Goal: Task Accomplishment & Management: Use online tool/utility

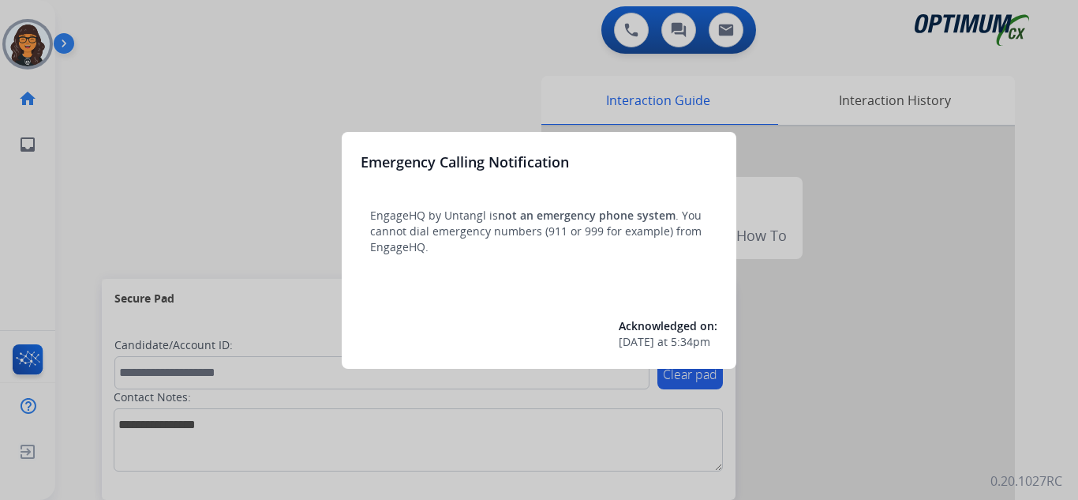
click at [109, 26] on div at bounding box center [539, 250] width 1078 height 500
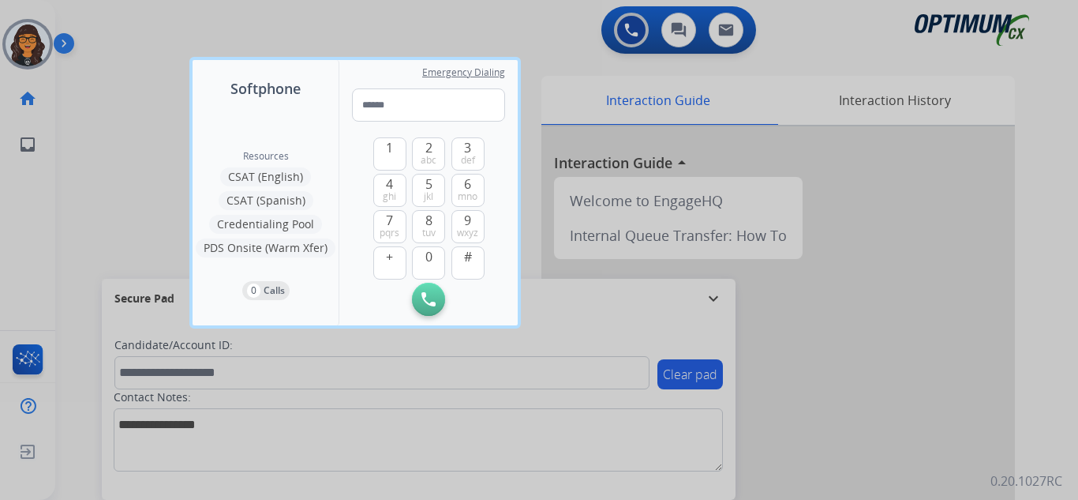
click at [109, 26] on div at bounding box center [539, 250] width 1078 height 500
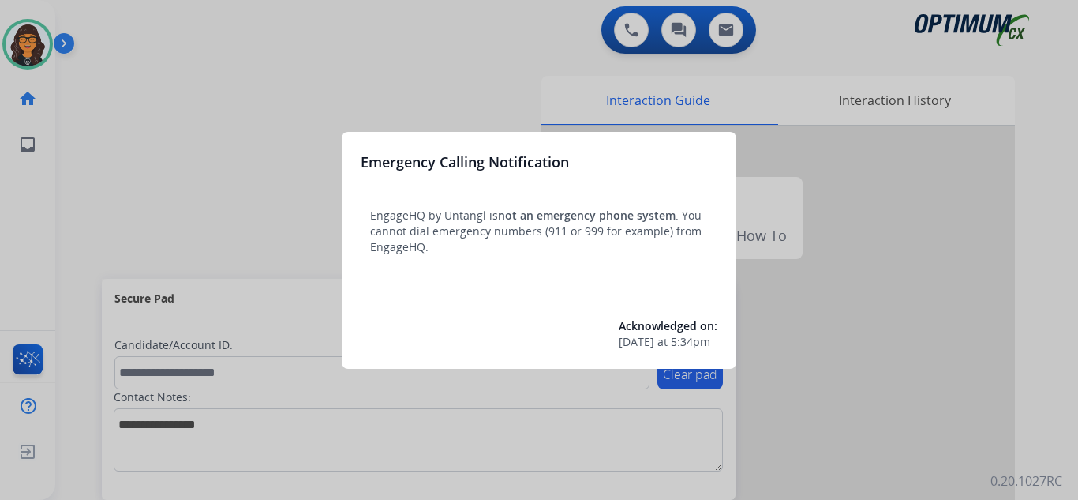
click at [109, 21] on div at bounding box center [539, 250] width 1078 height 500
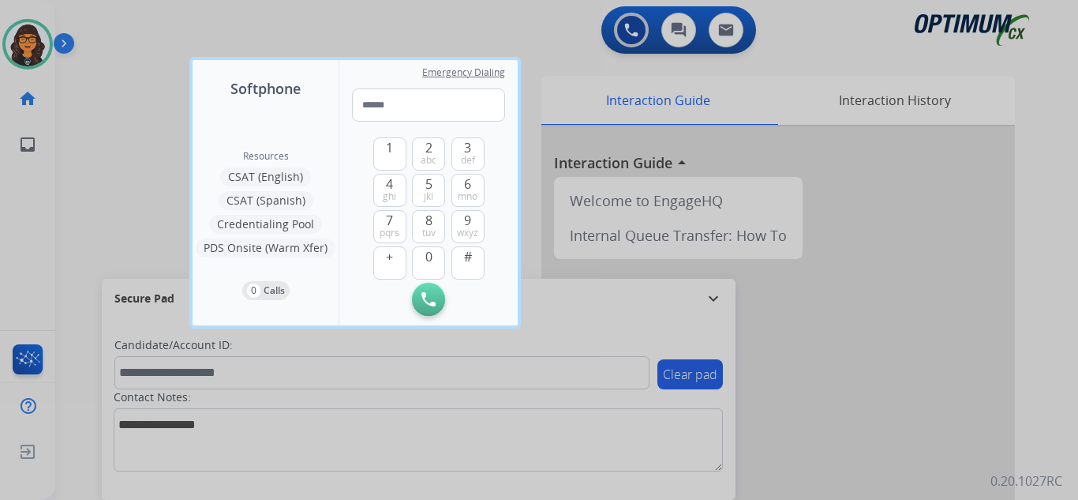
click at [109, 21] on div at bounding box center [539, 250] width 1078 height 500
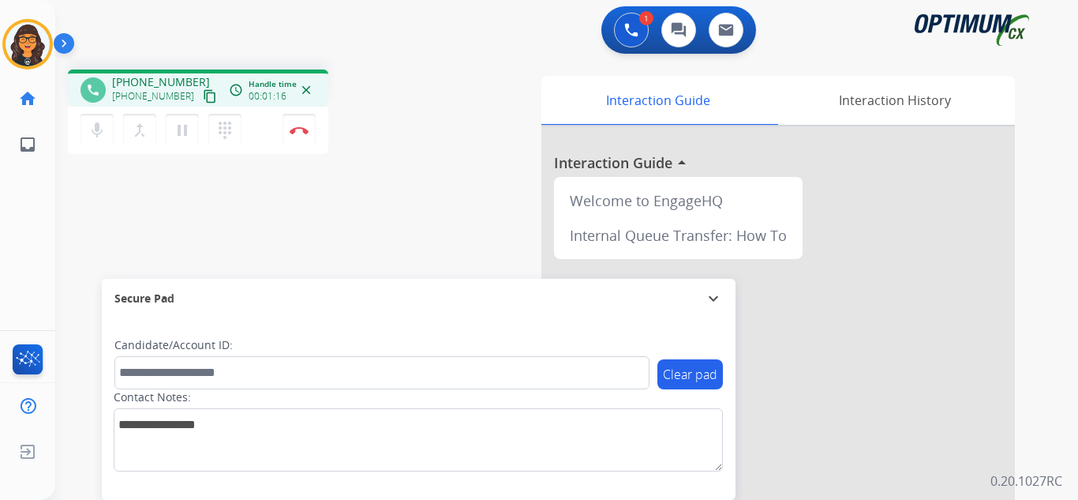
click at [203, 90] on mat-icon "content_copy" at bounding box center [210, 96] width 14 height 14
click at [297, 124] on button "Disconnect" at bounding box center [299, 130] width 33 height 33
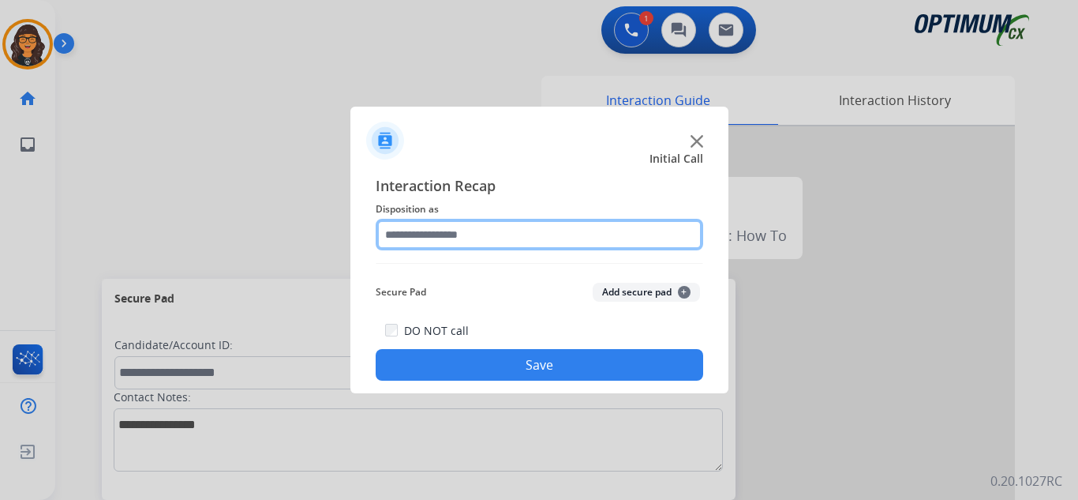
click at [461, 240] on input "text" at bounding box center [539, 235] width 327 height 32
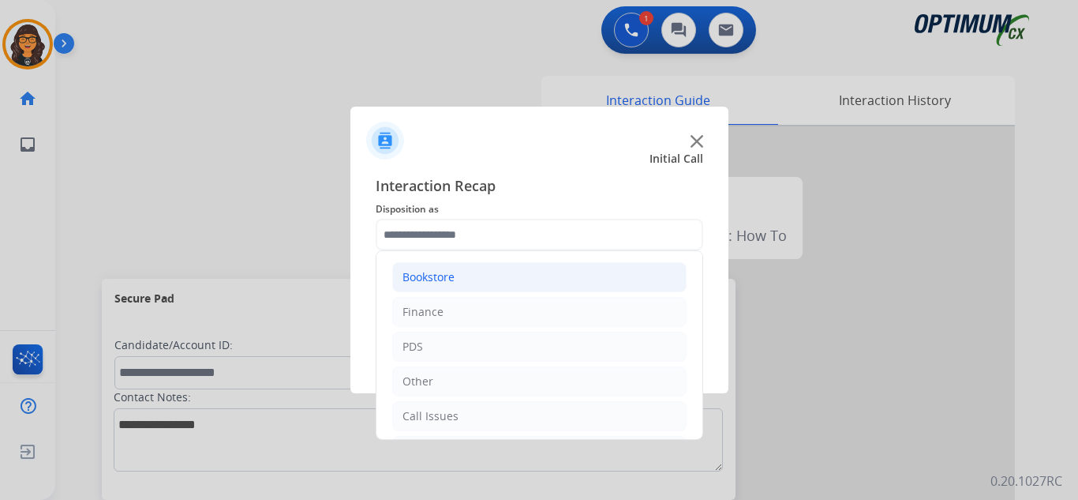
click at [447, 282] on div "Bookstore" at bounding box center [428, 277] width 52 height 16
drag, startPoint x: 471, startPoint y: 408, endPoint x: 475, endPoint y: 399, distance: 9.5
click at [472, 408] on div "Order Status" at bounding box center [468, 416] width 68 height 16
type input "**********"
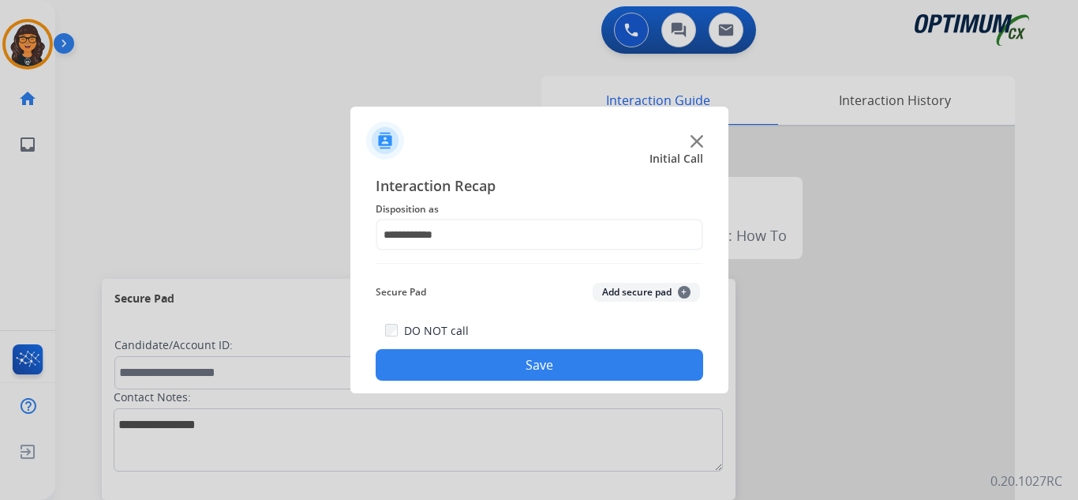
drag, startPoint x: 484, startPoint y: 375, endPoint x: 460, endPoint y: 334, distance: 47.4
click at [484, 374] on button "Save" at bounding box center [539, 365] width 327 height 32
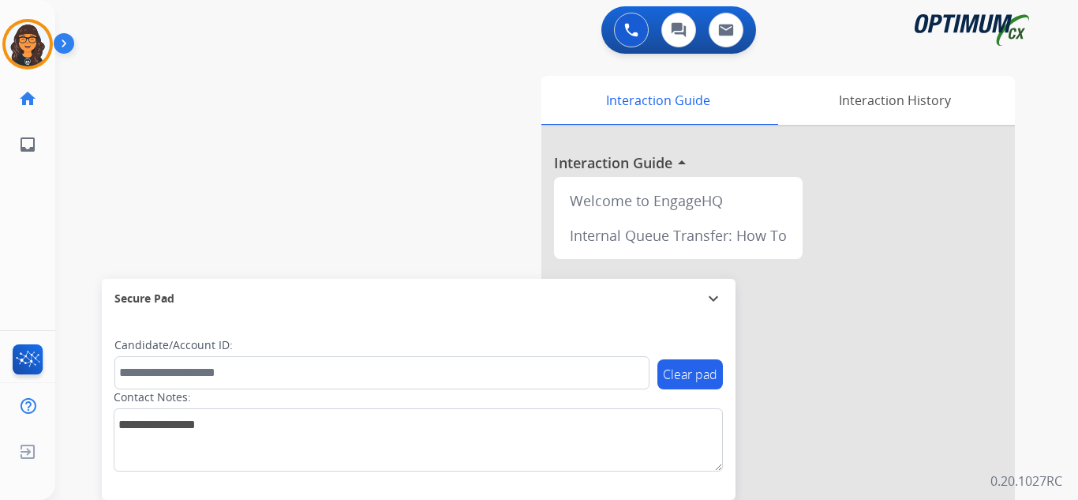
click at [40, 39] on img at bounding box center [28, 44] width 44 height 44
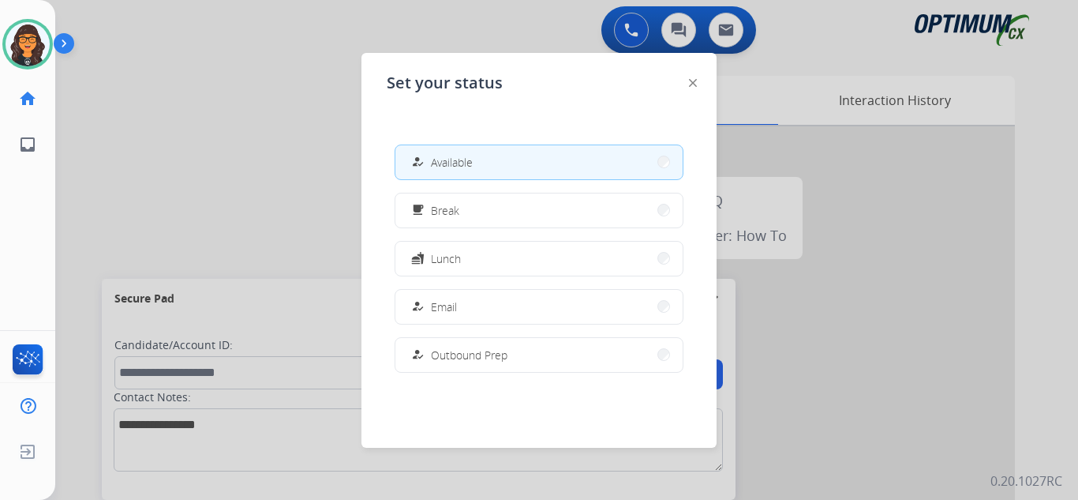
click at [464, 153] on div "how_to_reg Available" at bounding box center [440, 161] width 65 height 19
